Goal: Navigation & Orientation: Find specific page/section

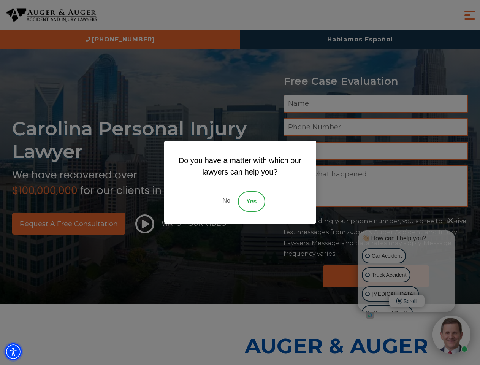
click at [13, 352] on img "Accessibility Menu" at bounding box center [13, 351] width 17 height 17
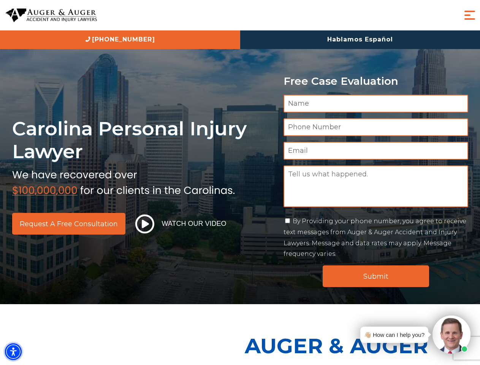
click at [13, 352] on img "Accessibility Menu" at bounding box center [13, 351] width 17 height 17
